Goal: Information Seeking & Learning: Learn about a topic

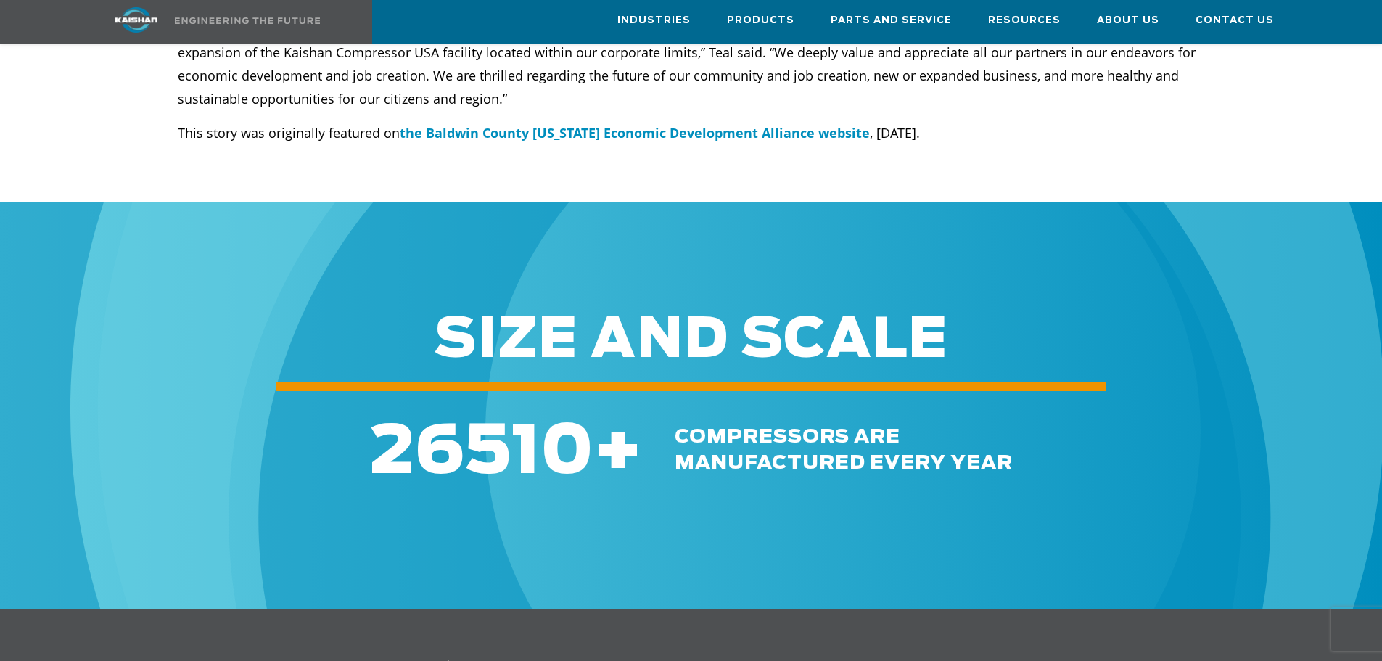
scroll to position [580, 0]
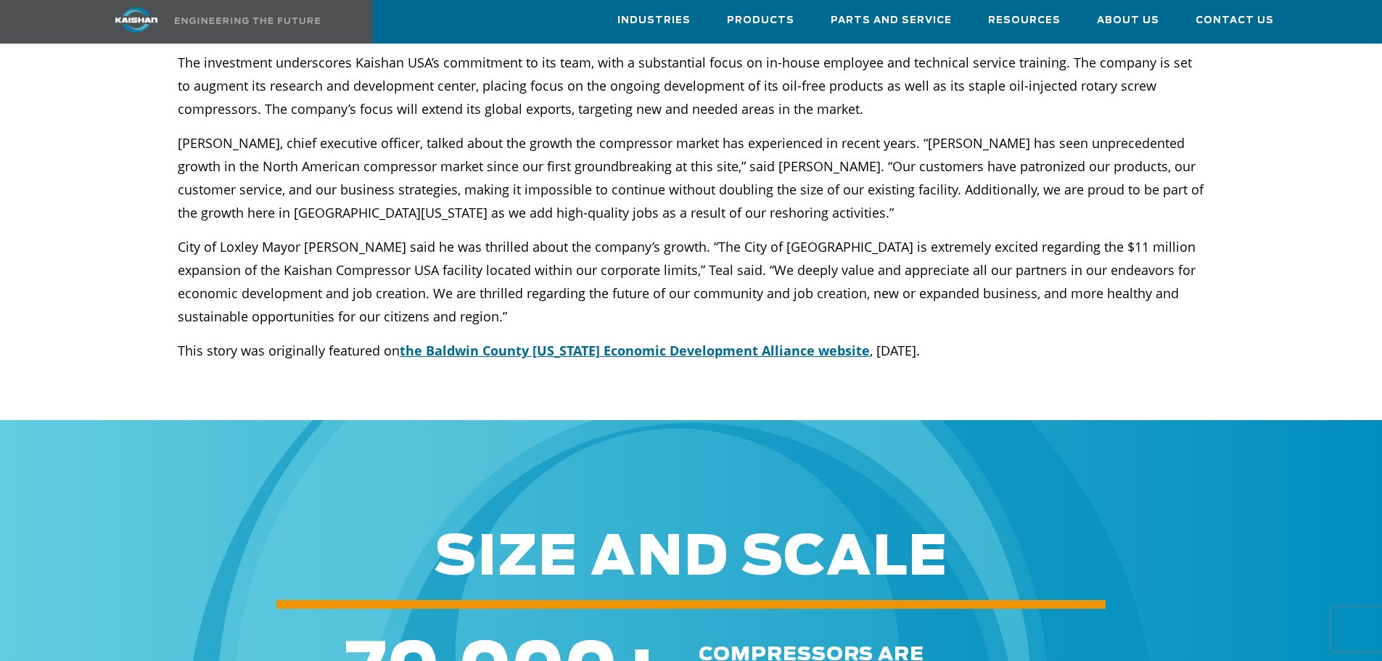
click at [697, 342] on span "the Baldwin County Alabama Economic Development Alliance website" at bounding box center [635, 350] width 470 height 17
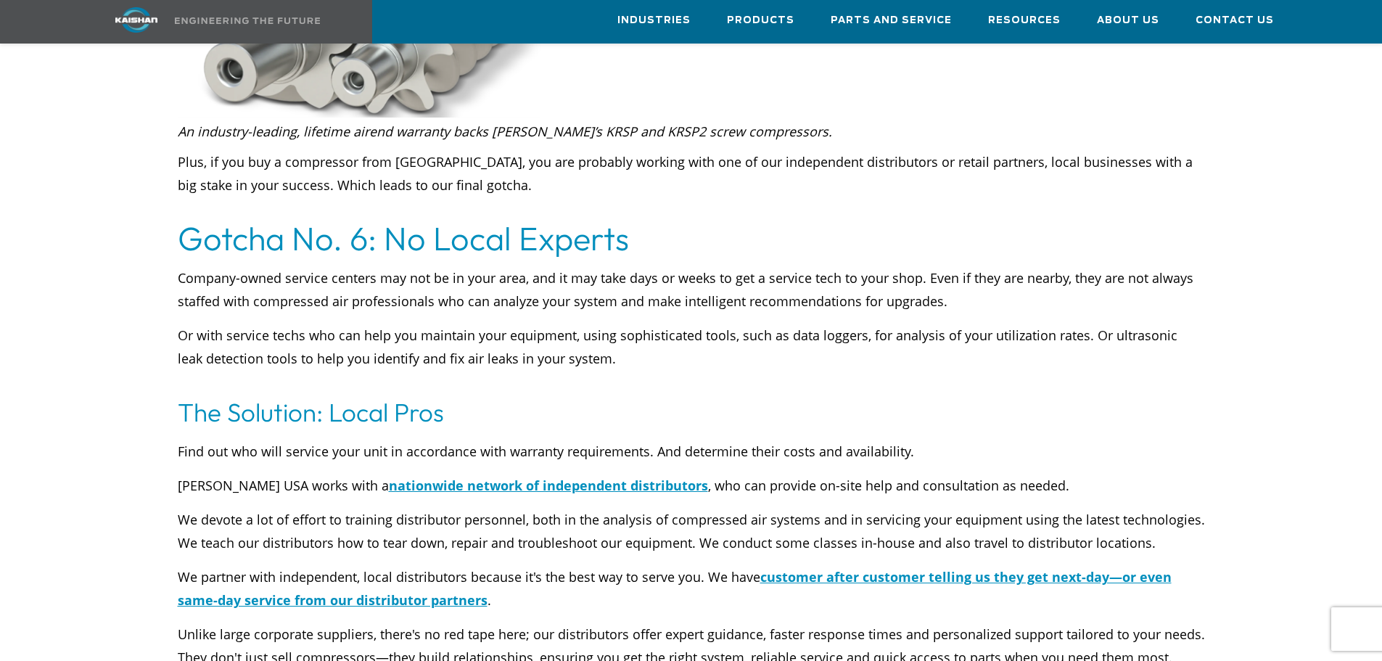
scroll to position [5802, 0]
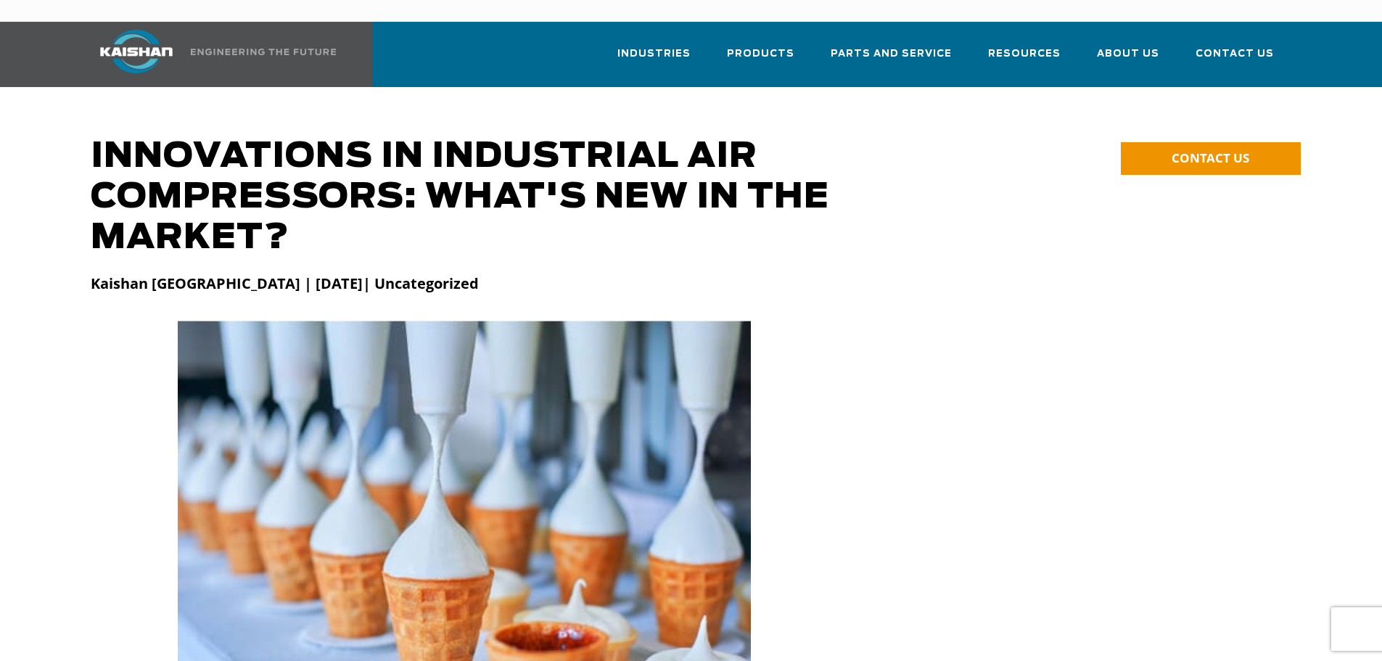
click at [141, 38] on img at bounding box center [136, 52] width 109 height 44
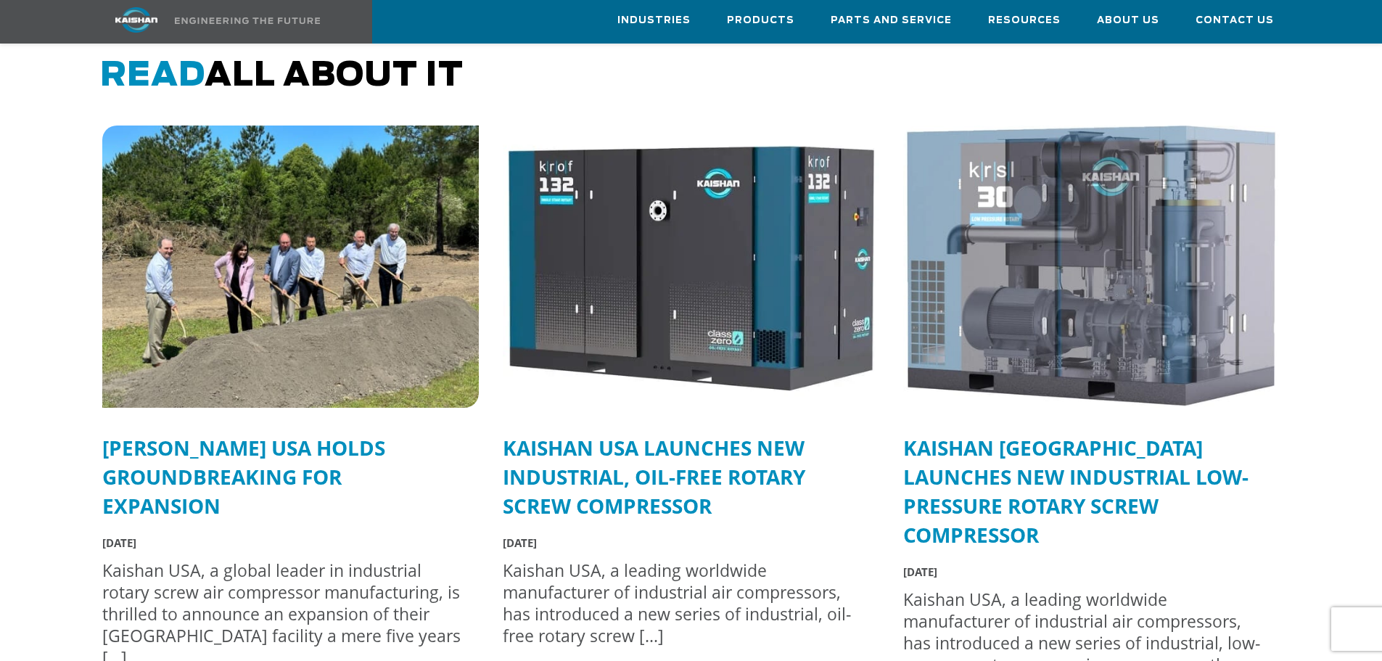
scroll to position [3554, 0]
